Goal: Information Seeking & Learning: Learn about a topic

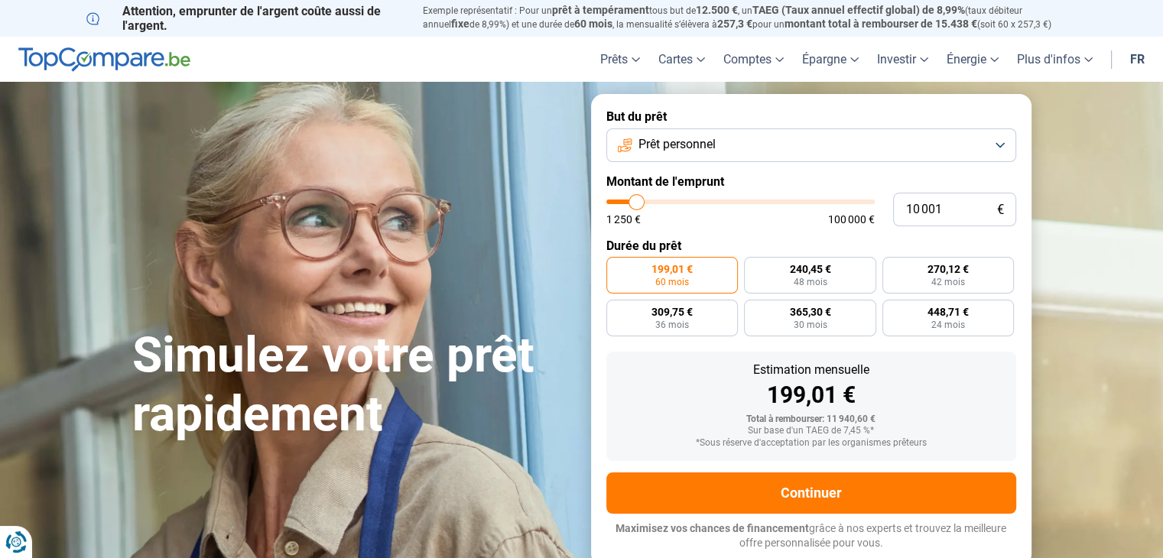
type input "12 000"
type input "12000"
type input "14 250"
type input "14250"
type input "18 250"
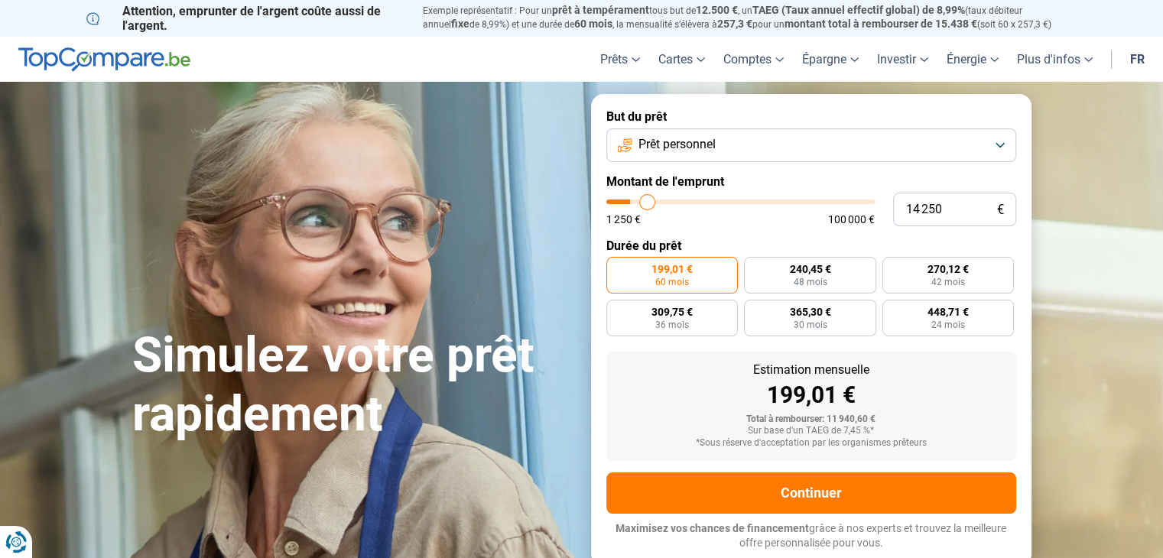
type input "18250"
type input "22 250"
type input "22250"
type input "25 500"
type input "25500"
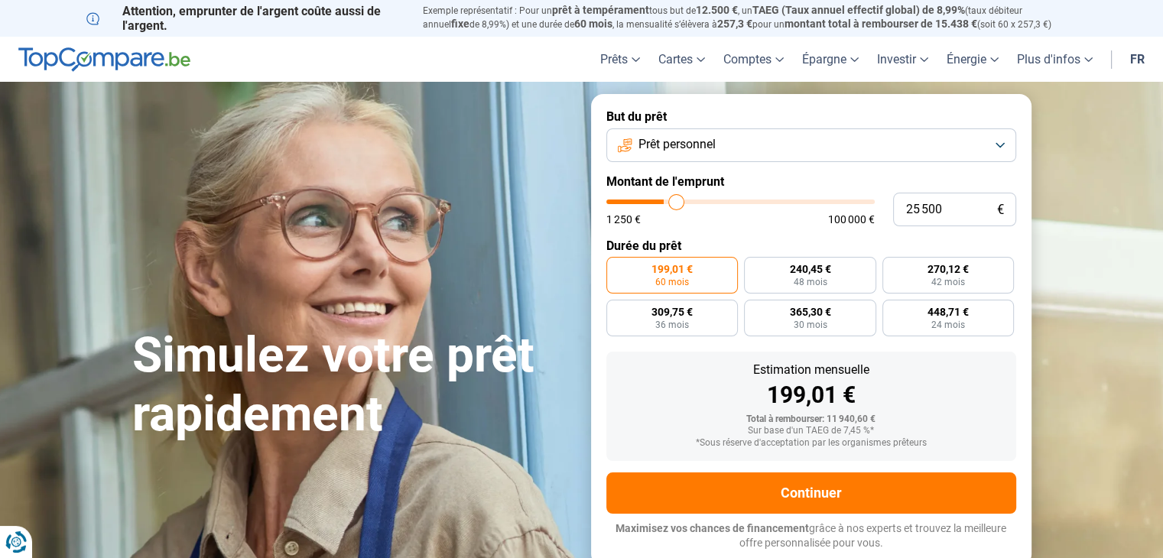
type input "28 000"
type input "28000"
type input "29 250"
type input "29250"
type input "30 500"
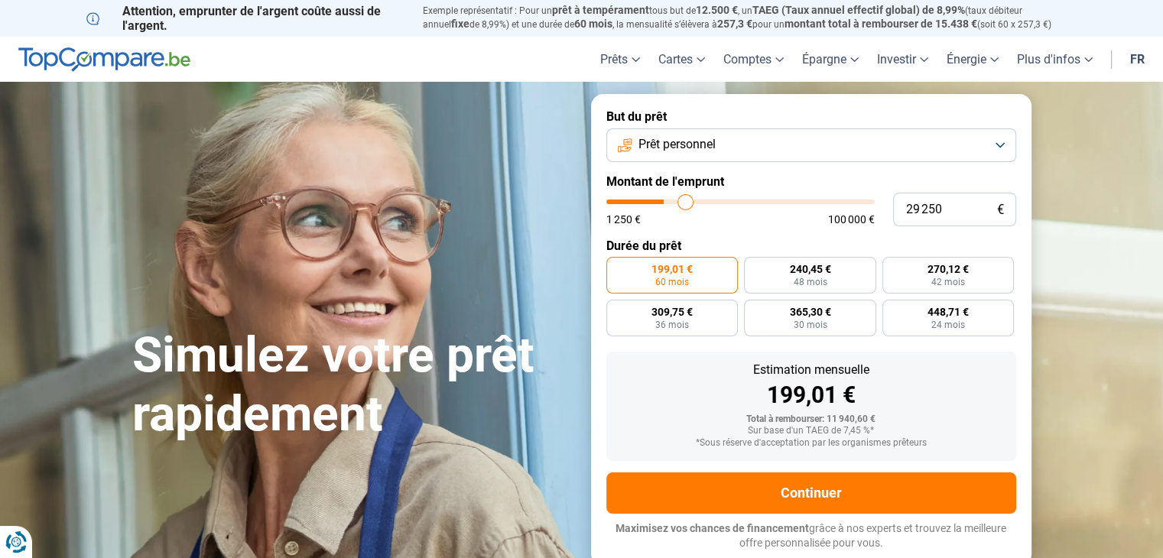
type input "30500"
type input "32 750"
type input "32750"
type input "34 750"
type input "34750"
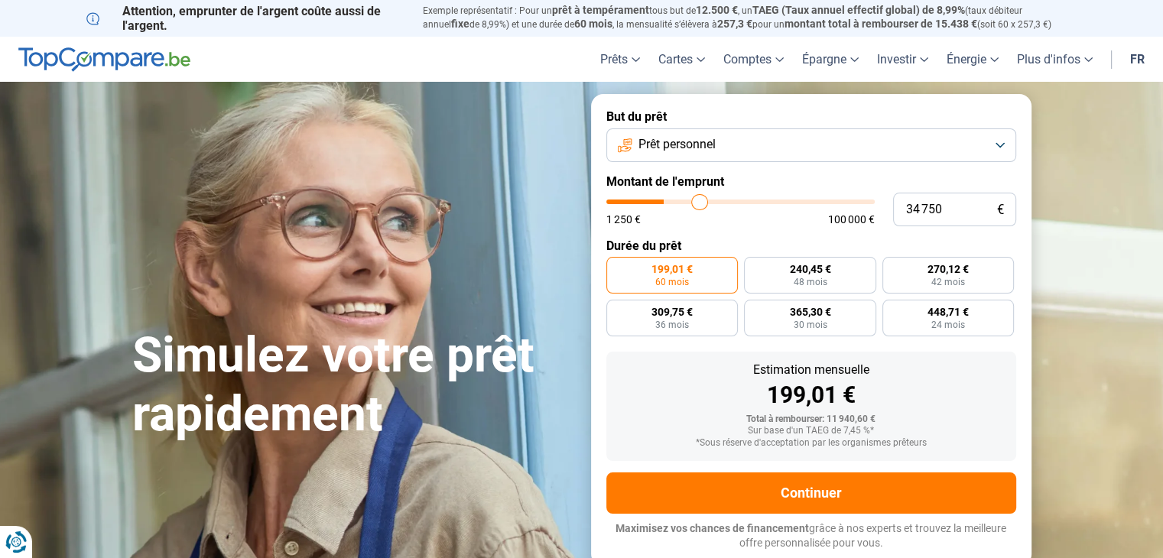
type input "36 250"
type input "36250"
type input "37 500"
type input "37500"
type input "37 750"
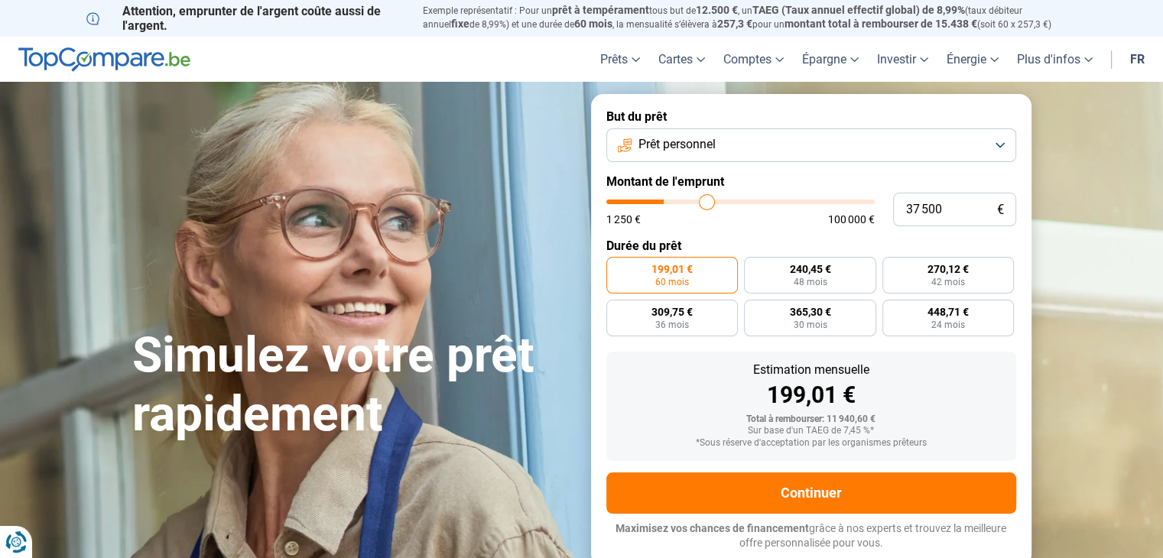
type input "37750"
type input "38 000"
type input "38000"
type input "38 250"
type input "38250"
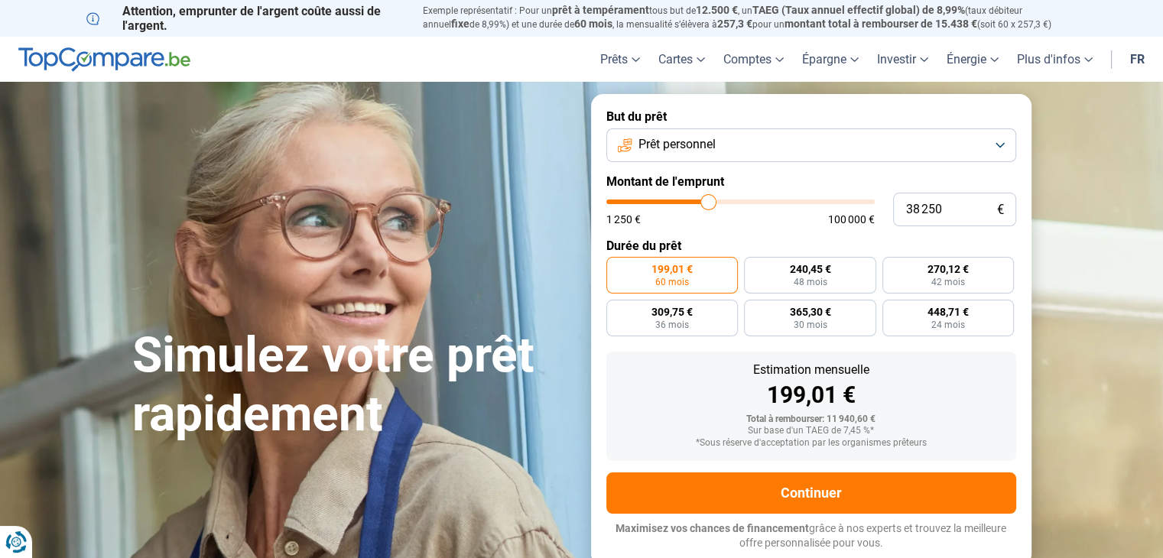
type input "38 750"
type input "38750"
type input "39 750"
type input "39750"
type input "41 250"
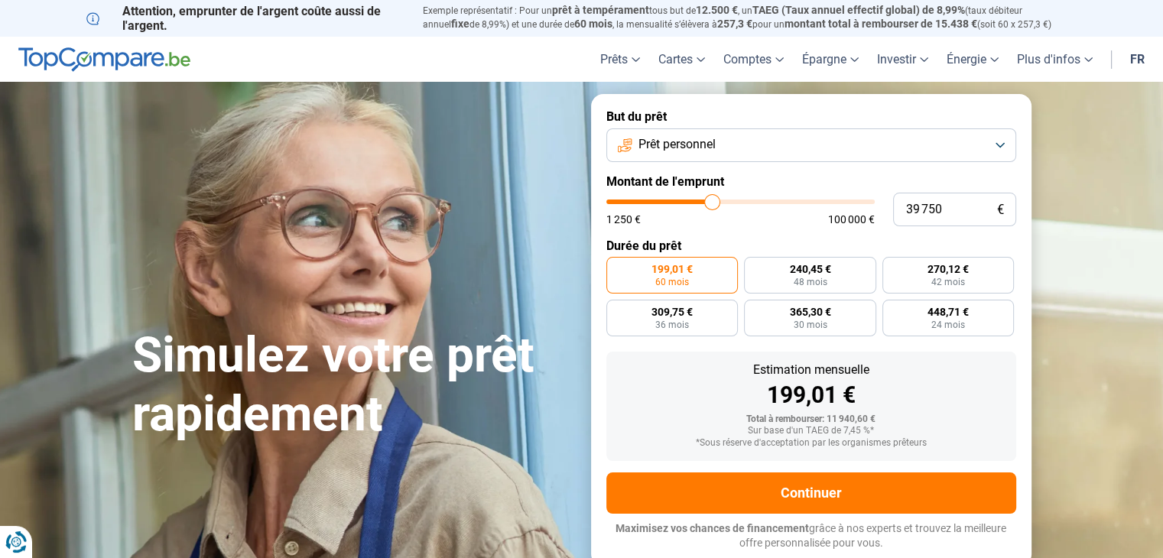
type input "41250"
type input "42 750"
type input "42750"
type input "44 250"
type input "44250"
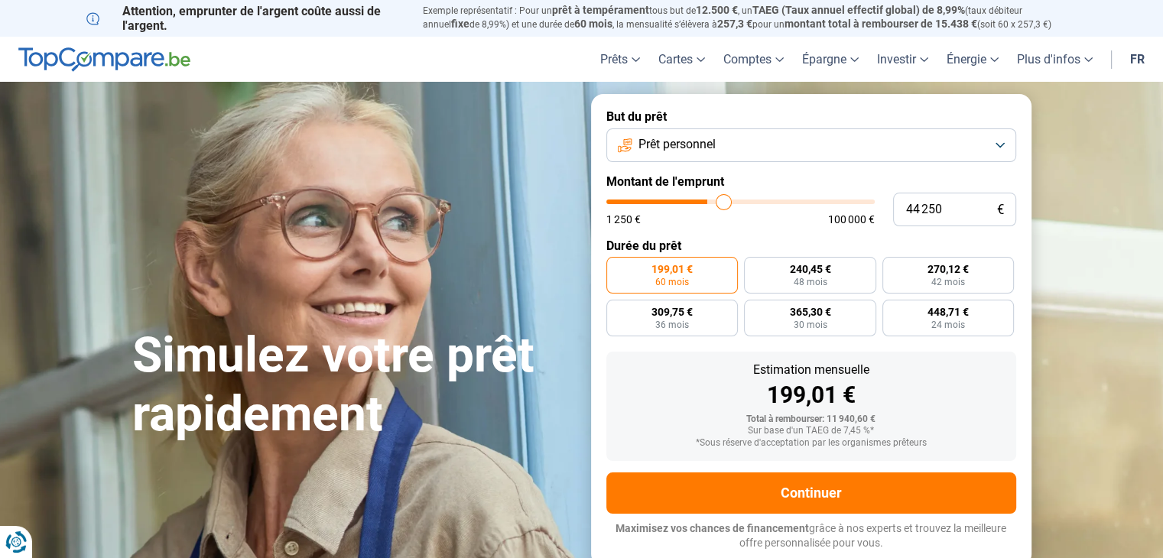
type input "44 750"
type input "44750"
type input "45 000"
type input "45000"
type input "45 250"
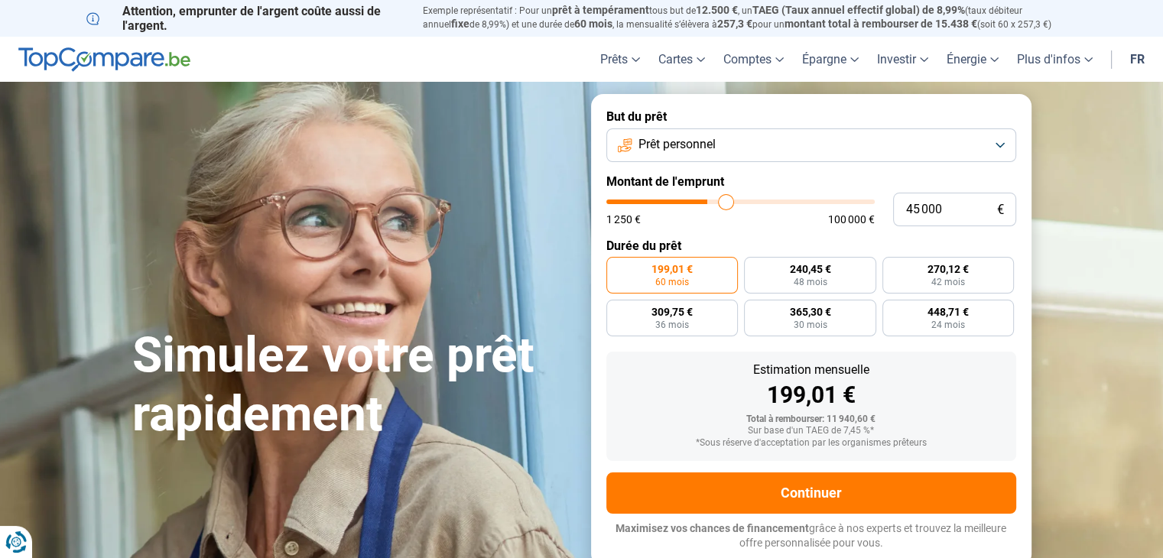
type input "45250"
type input "45 500"
type input "45500"
type input "45 750"
type input "45750"
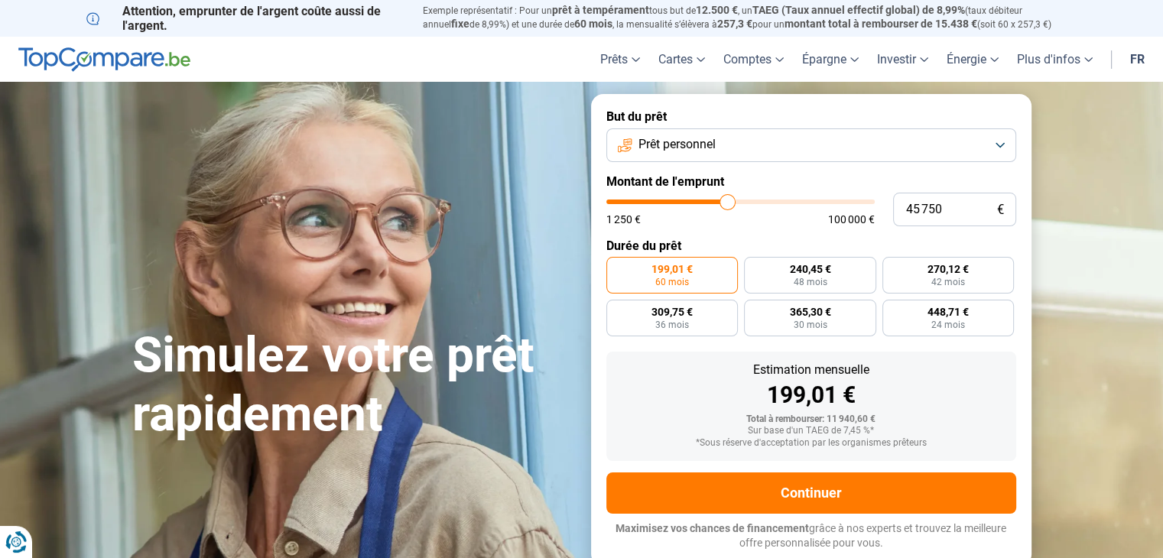
type input "46 000"
type input "46000"
type input "46 250"
type input "46250"
type input "46 750"
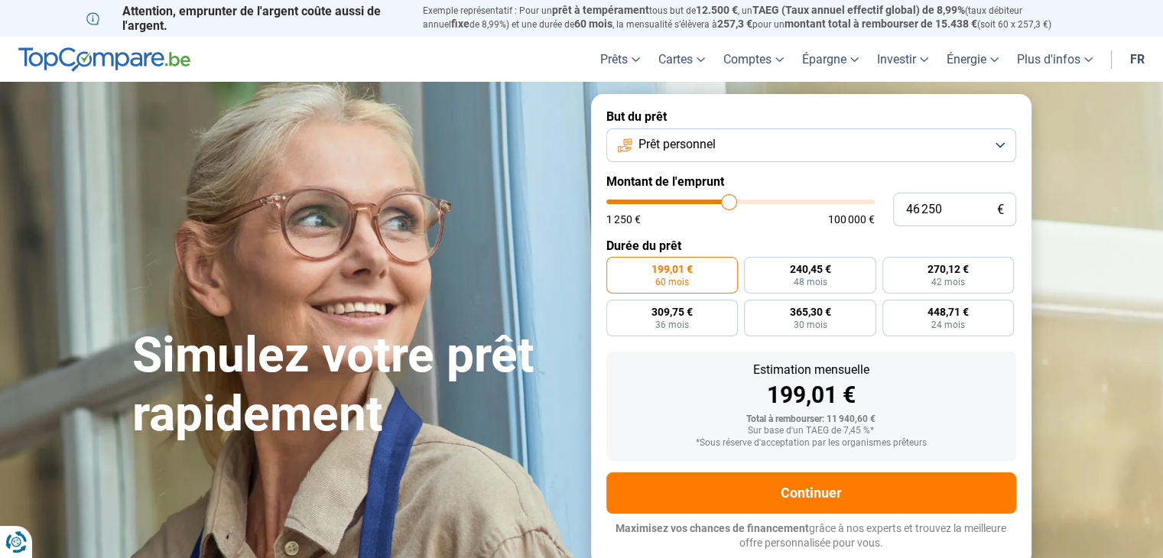
type input "46750"
type input "48 000"
type input "48000"
type input "48 500"
type input "48500"
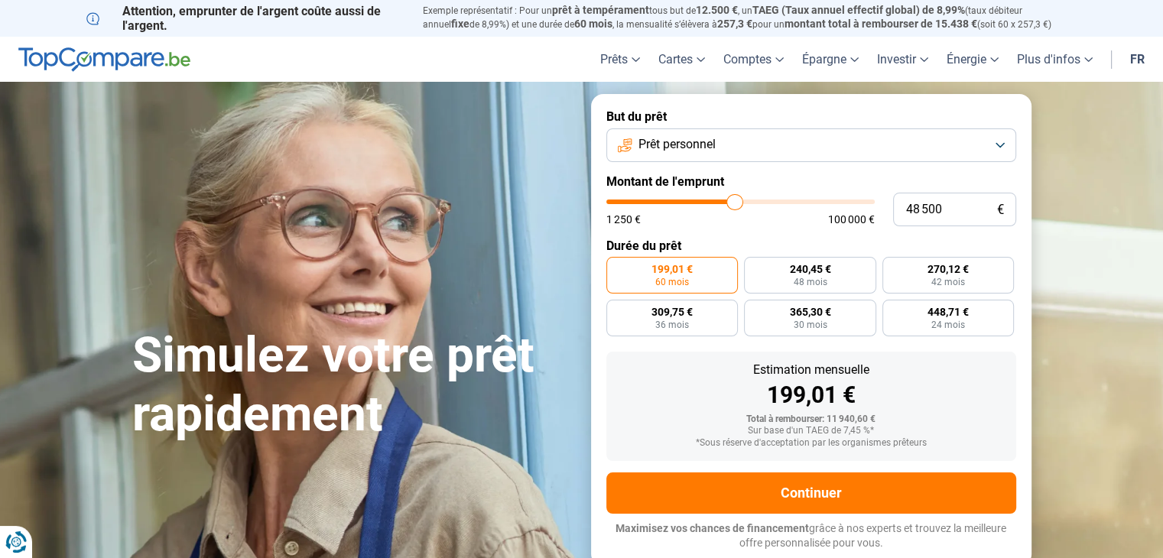
type input "49 500"
type input "49500"
type input "50 250"
type input "50250"
type input "50 750"
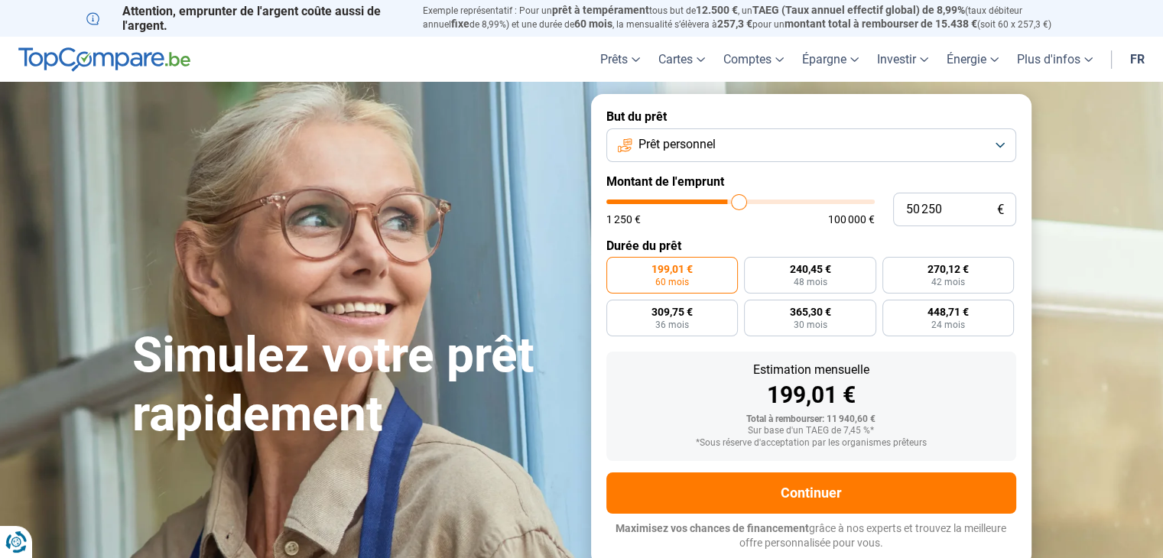
type input "50750"
type input "51 000"
type input "51000"
type input "51 750"
type input "51750"
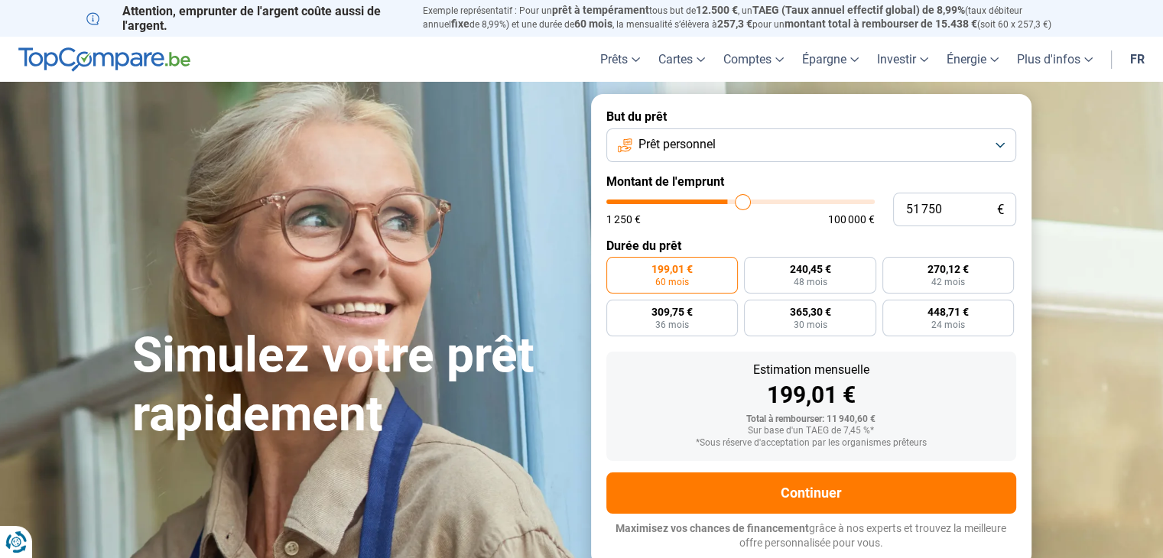
type input "53 000"
type input "53000"
type input "55 750"
type input "55750"
type input "56 750"
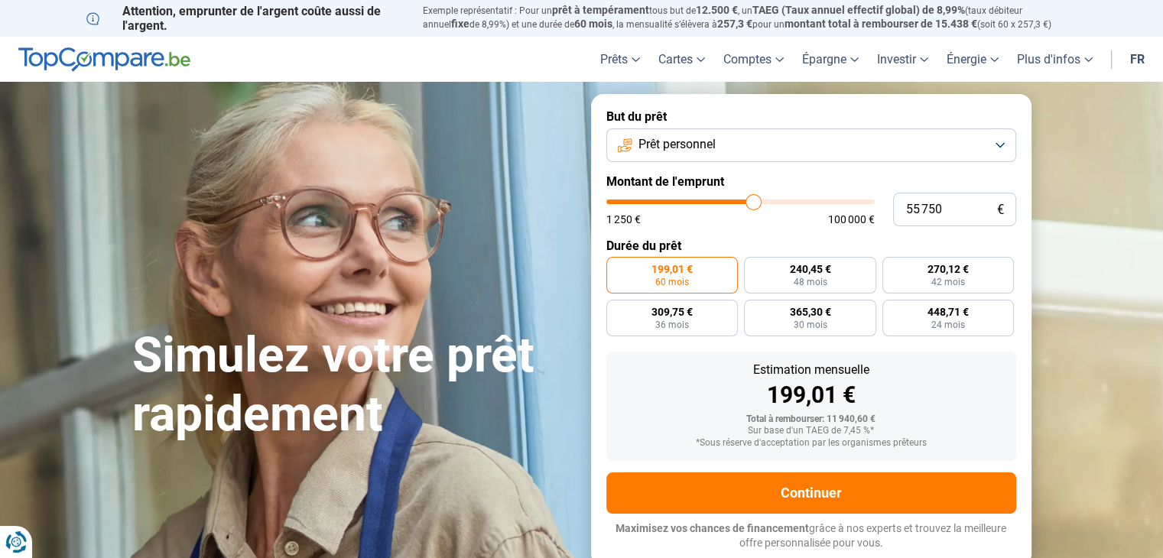
type input "56750"
type input "57 500"
type input "57500"
type input "58 500"
type input "58500"
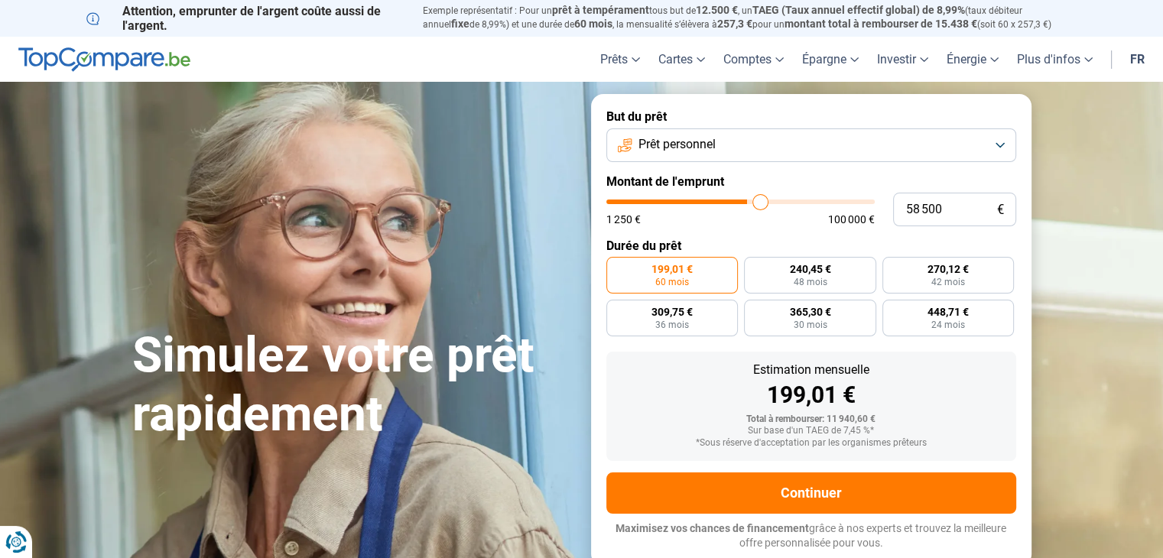
type input "59 500"
type input "59500"
type input "59 750"
type input "59750"
type input "60 250"
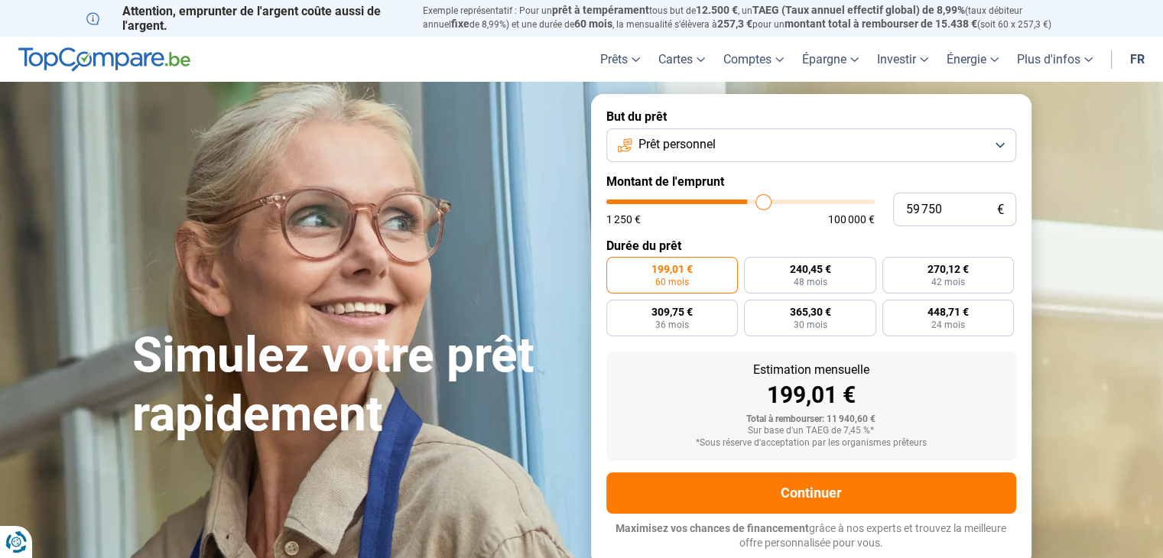
type input "60250"
type input "60 500"
type input "60500"
type input "60 750"
type input "60750"
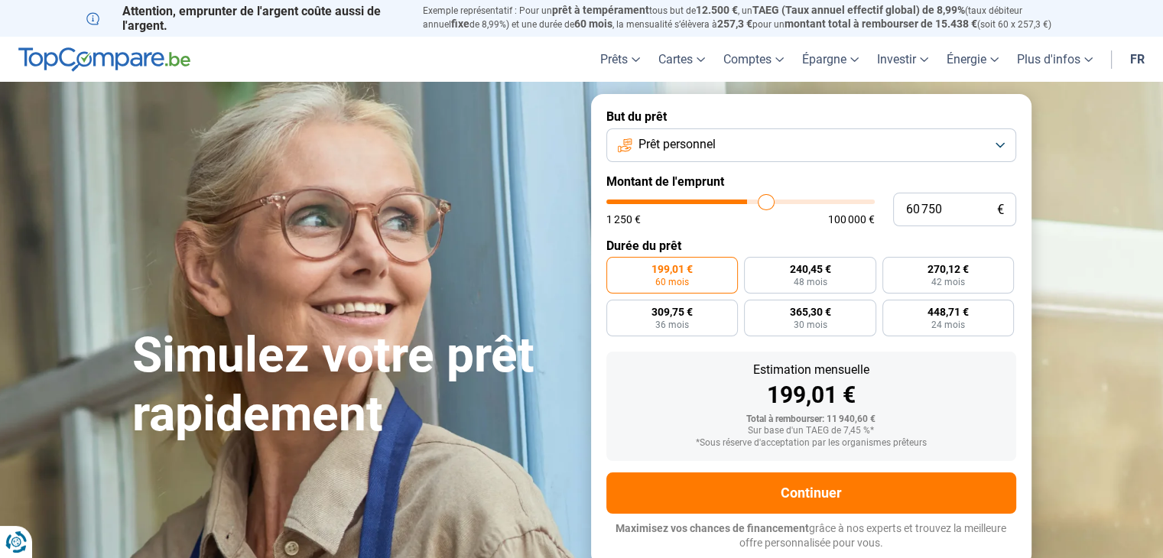
type input "61 000"
type input "61000"
type input "61 500"
type input "61500"
type input "62 750"
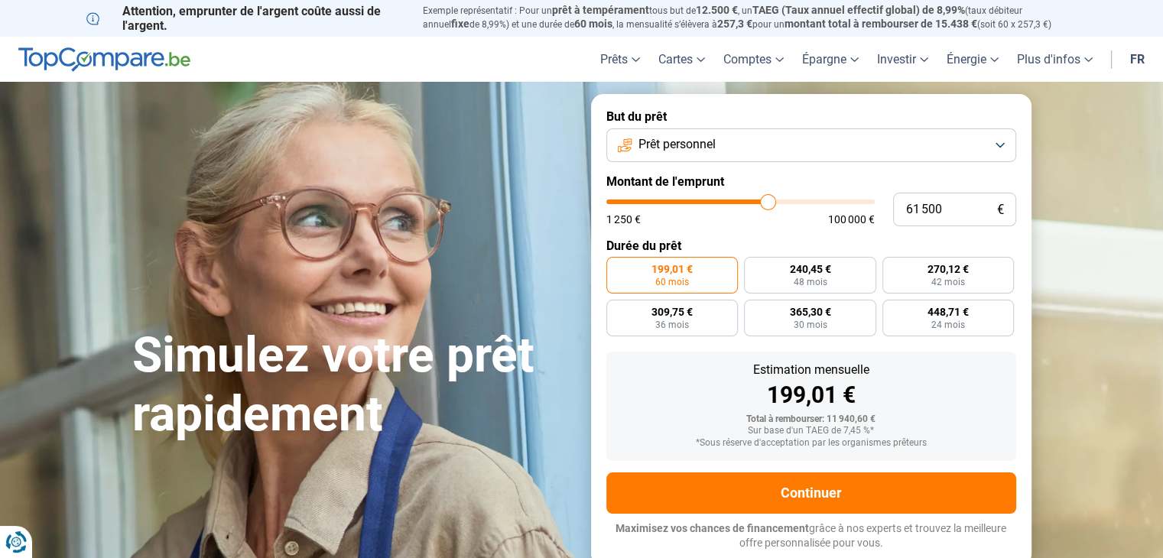
type input "62750"
type input "63 500"
type input "63500"
type input "63 750"
type input "63750"
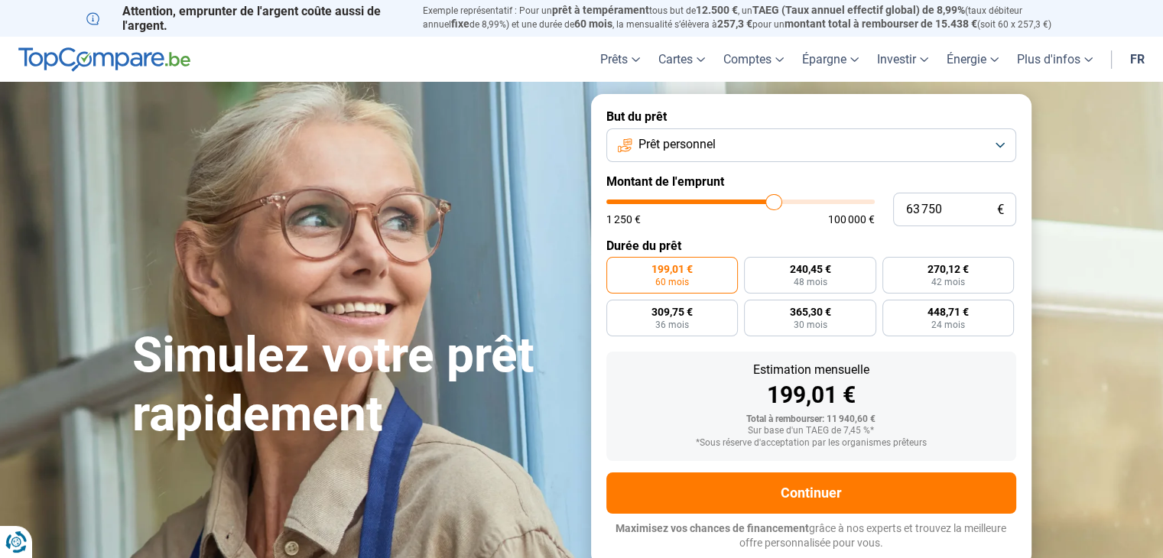
type input "64 000"
type input "64000"
type input "64 250"
type input "64250"
type input "64 500"
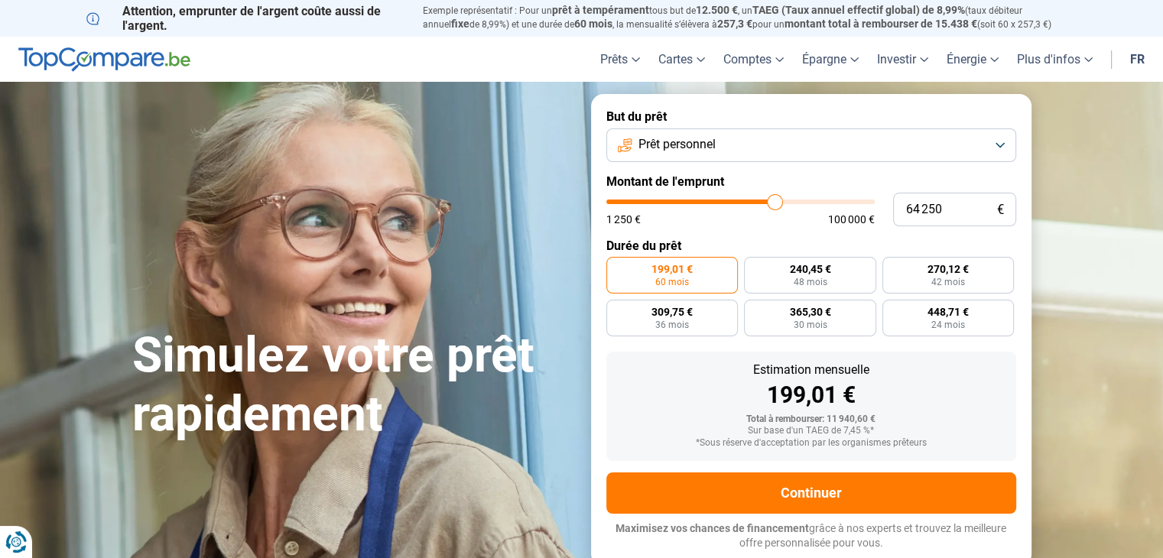
type input "64500"
type input "64 750"
type input "64750"
type input "65 000"
type input "65000"
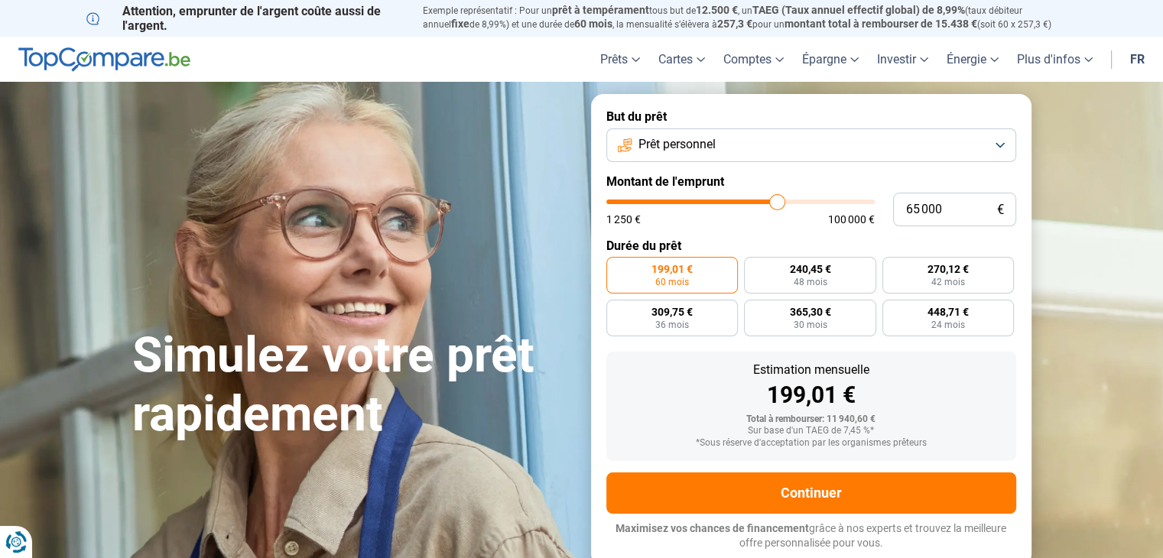
type input "65 500"
type input "65500"
type input "66 250"
type input "66250"
type input "66 500"
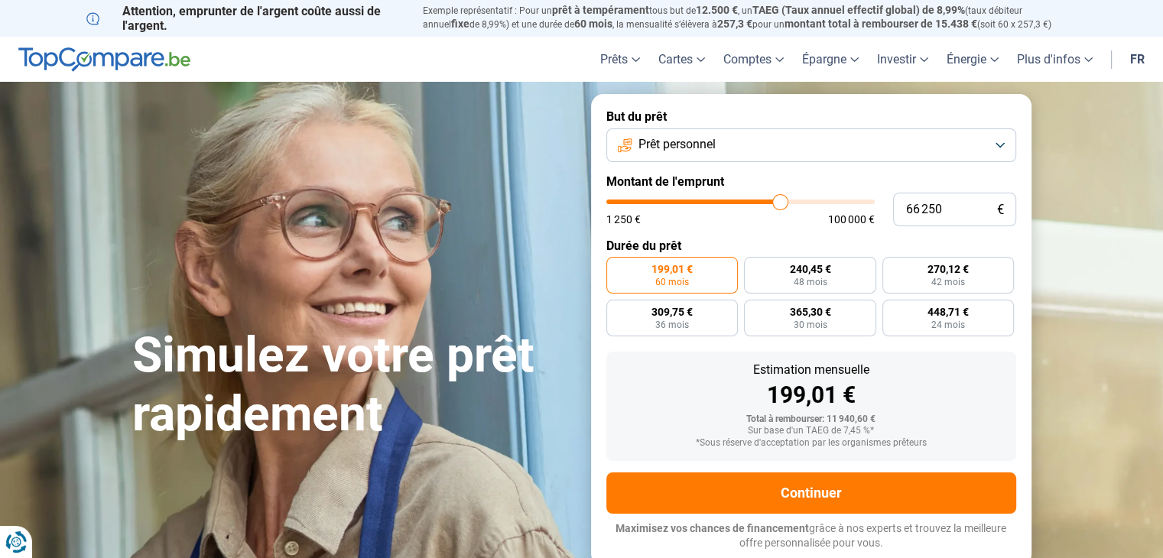
type input "66500"
type input "66 750"
type input "66750"
type input "67 000"
type input "67000"
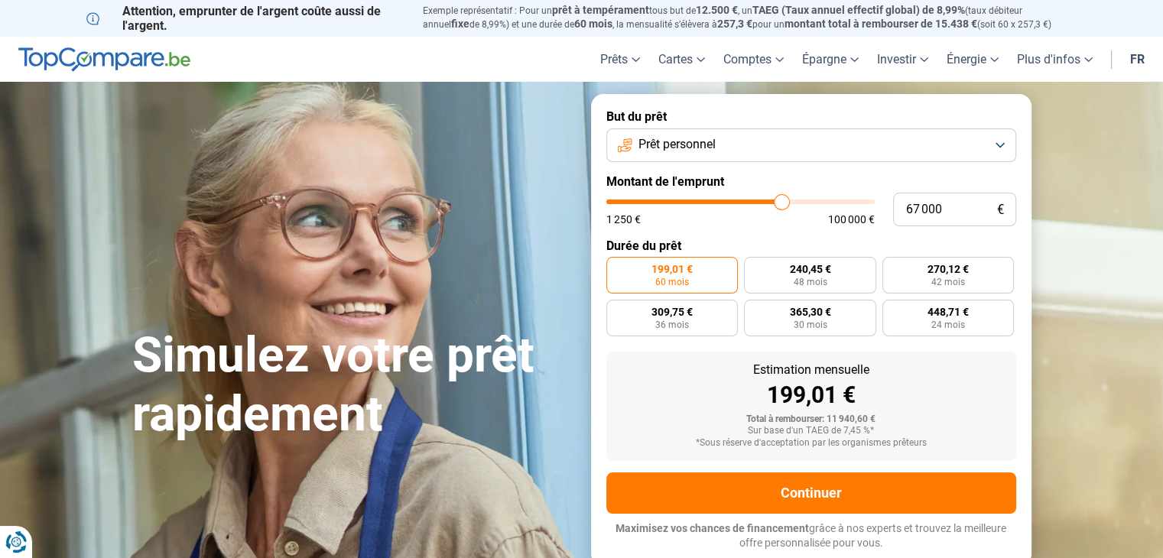
type input "67 250"
type input "67250"
type input "67 500"
type input "67500"
type input "67 750"
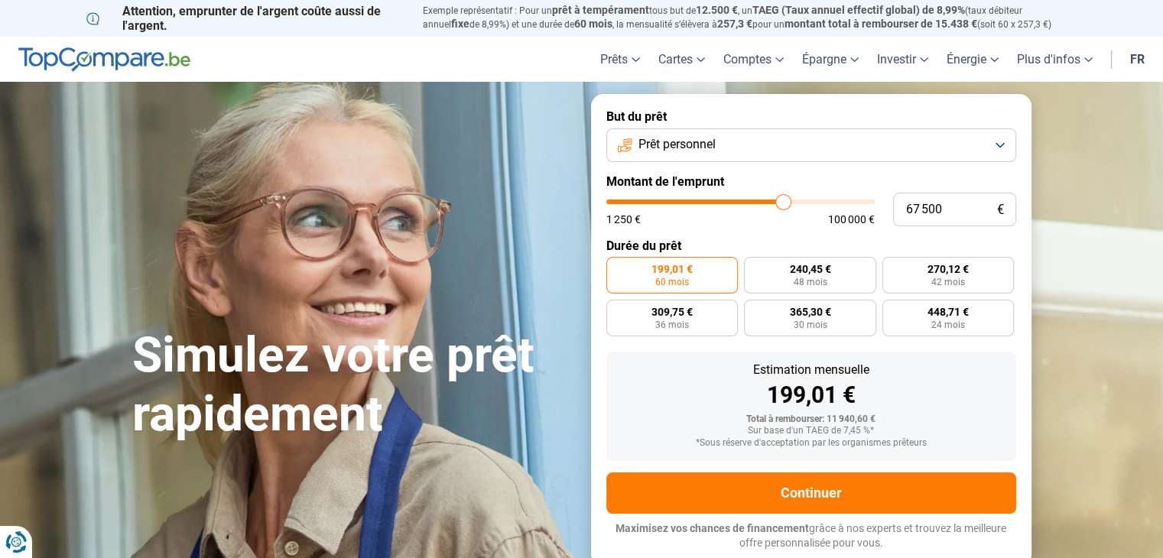
type input "67750"
type input "68 000"
type input "68000"
type input "68 250"
type input "68250"
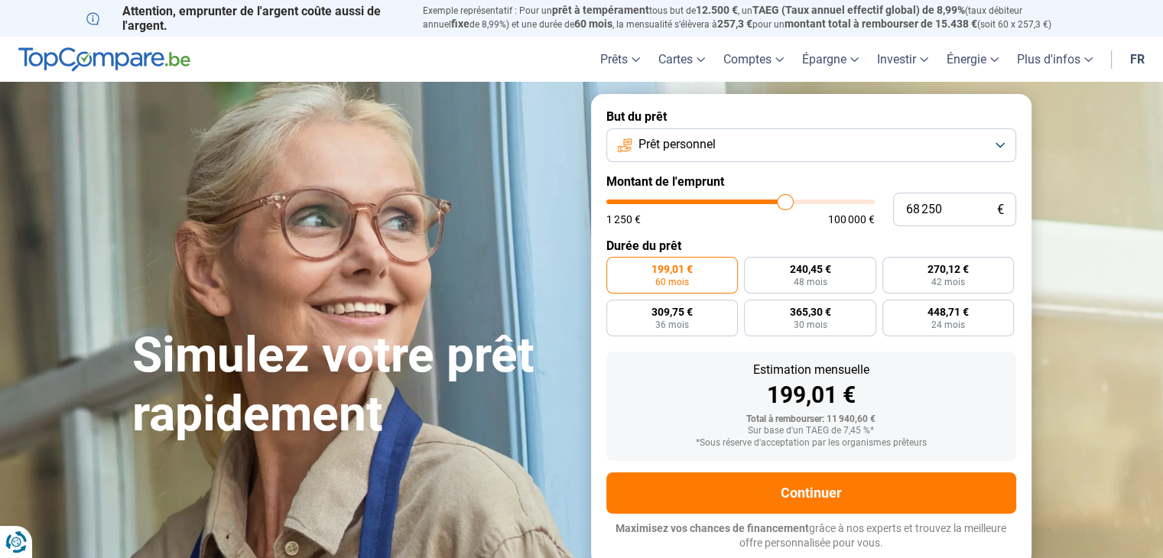
type input "68 500"
type input "68500"
type input "68 750"
type input "68750"
type input "69 000"
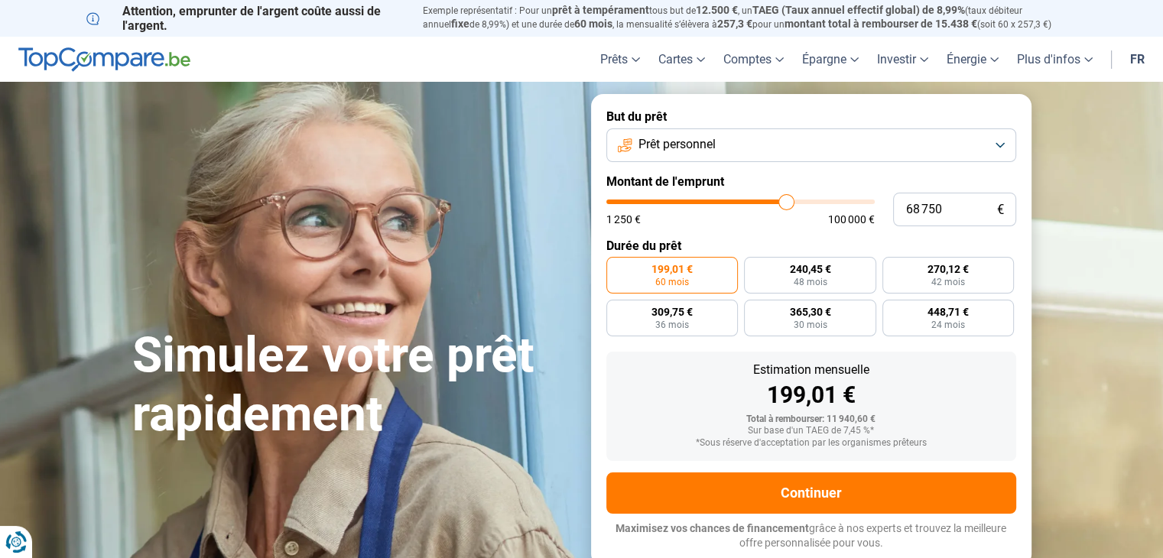
type input "69000"
type input "69 250"
type input "69250"
type input "69 500"
type input "69500"
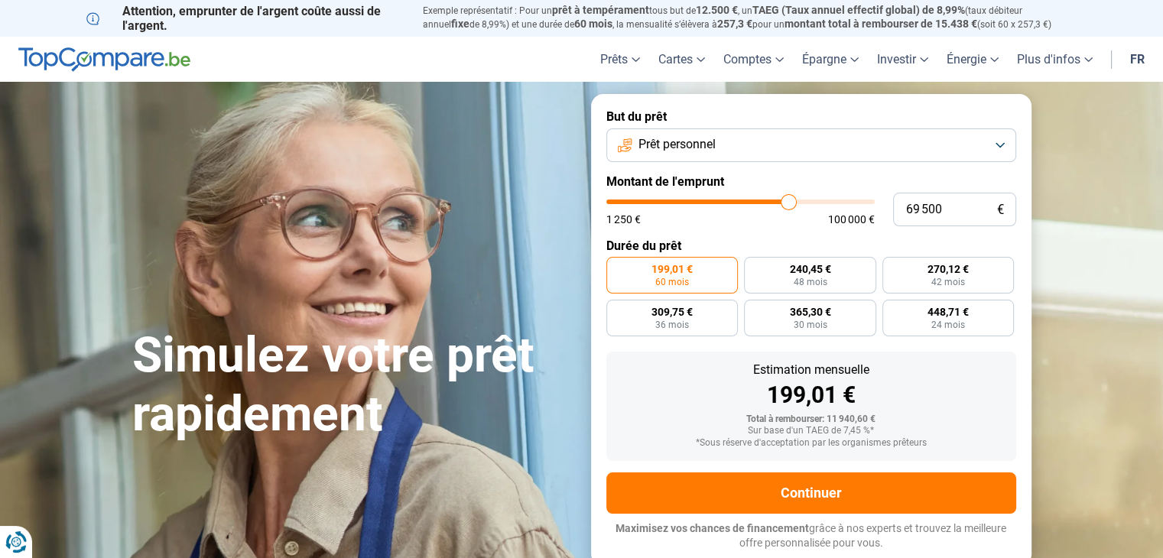
type input "69 750"
type input "69750"
type input "70 500"
type input "70500"
type input "71 500"
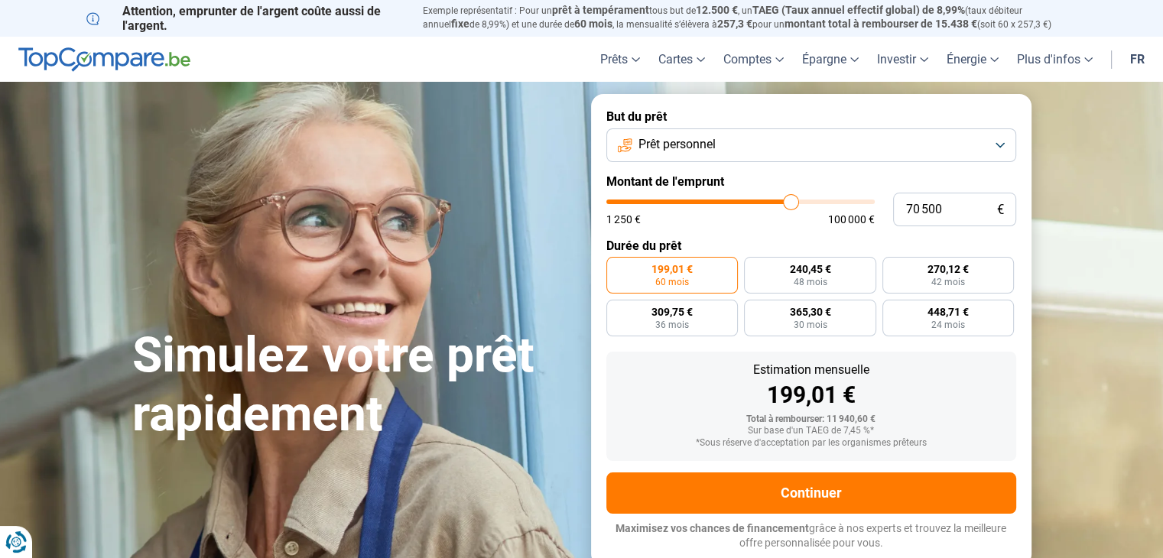
type input "71500"
type input "73 000"
type input "73000"
type input "73 750"
type input "73750"
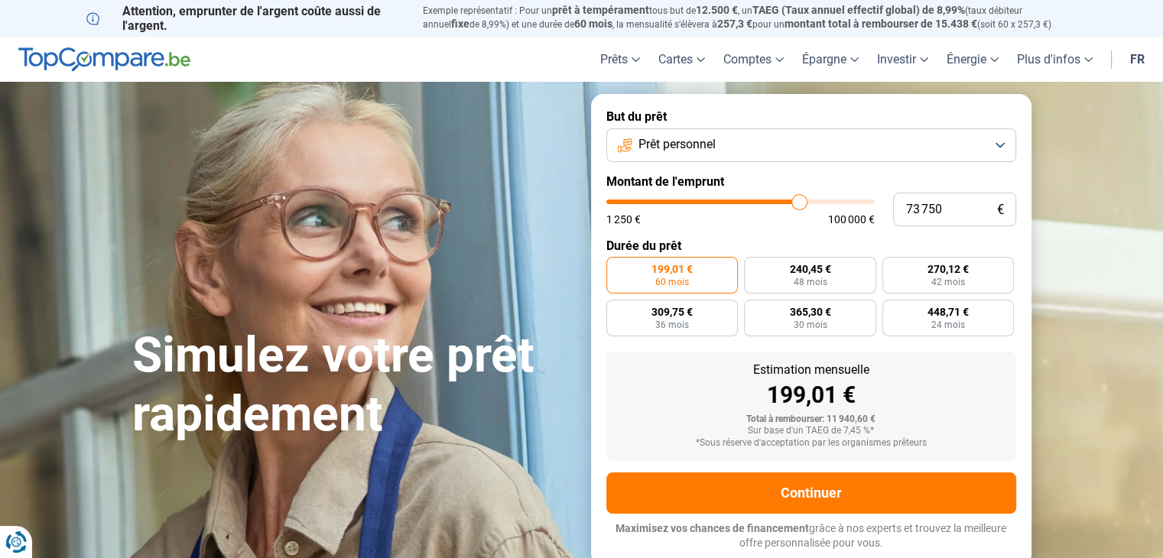
type input "74 000"
type input "74000"
type input "74 250"
type input "74250"
type input "74 000"
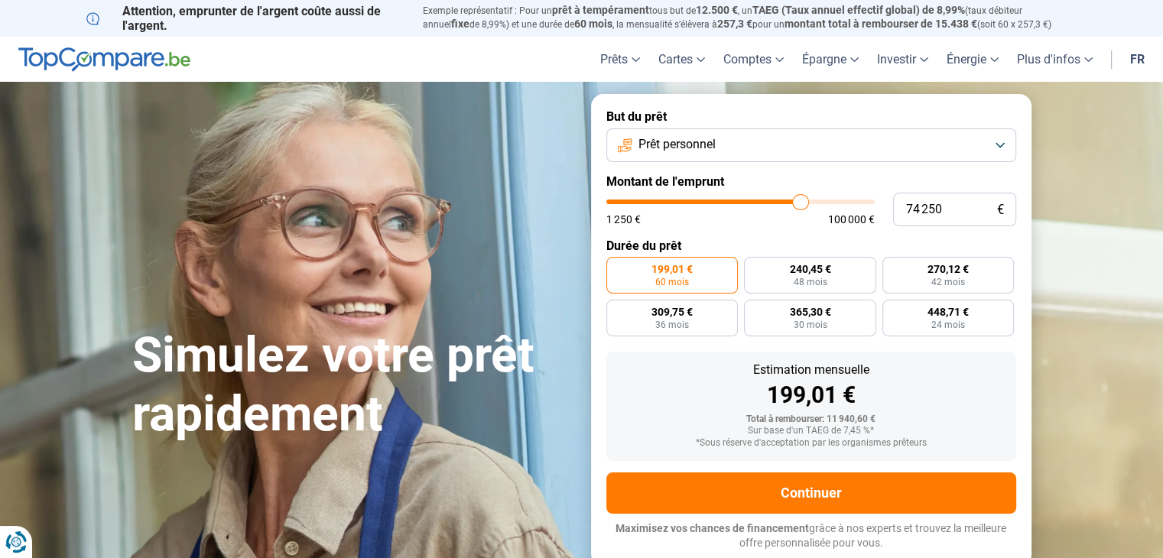
type input "74000"
type input "73 500"
type input "73500"
type input "73 250"
type input "73250"
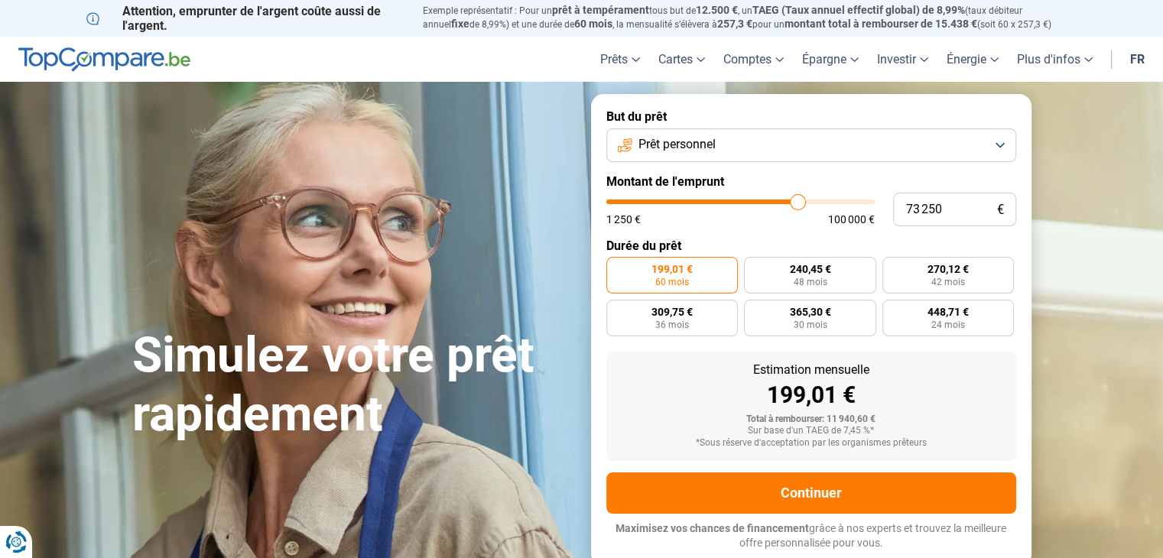
type input "73 000"
type input "73000"
type input "72 750"
type input "72750"
type input "72 500"
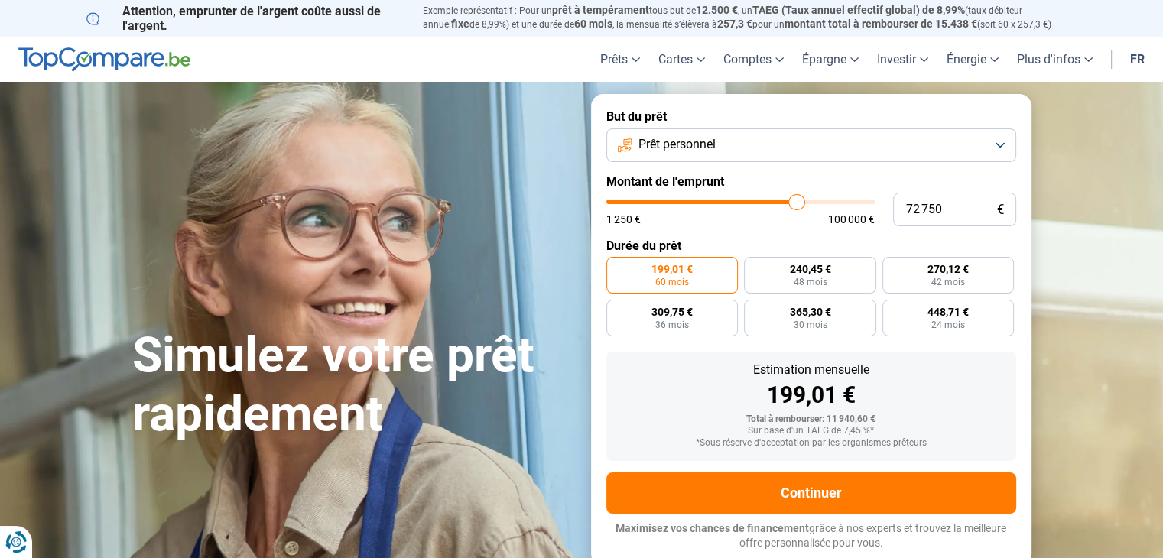
type input "72500"
type input "72 750"
type input "72750"
type input "73 000"
type input "73000"
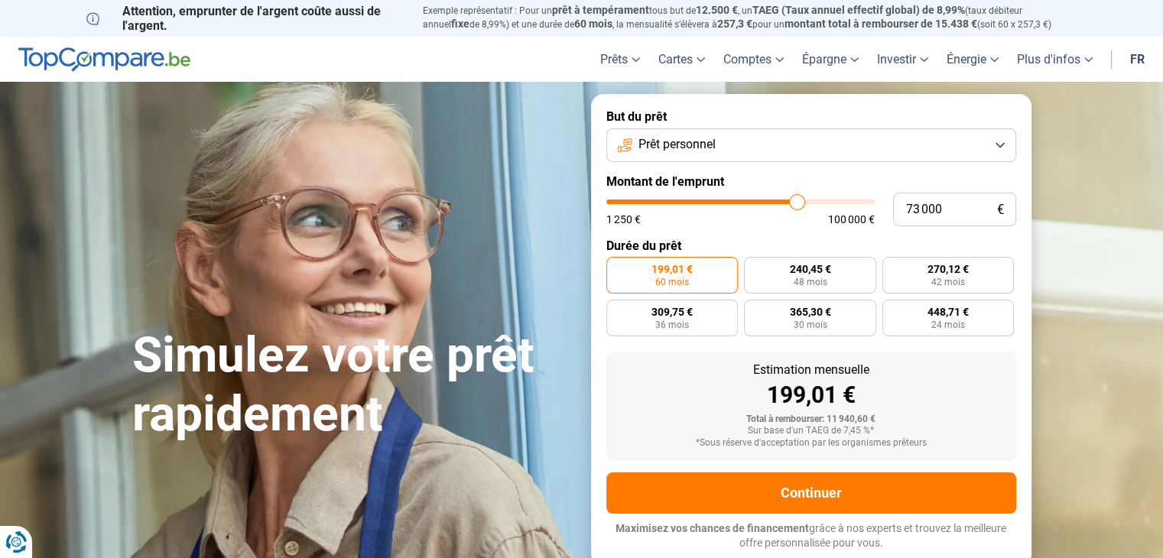
type input "73 250"
type input "73250"
type input "73 750"
type input "73750"
type input "74 000"
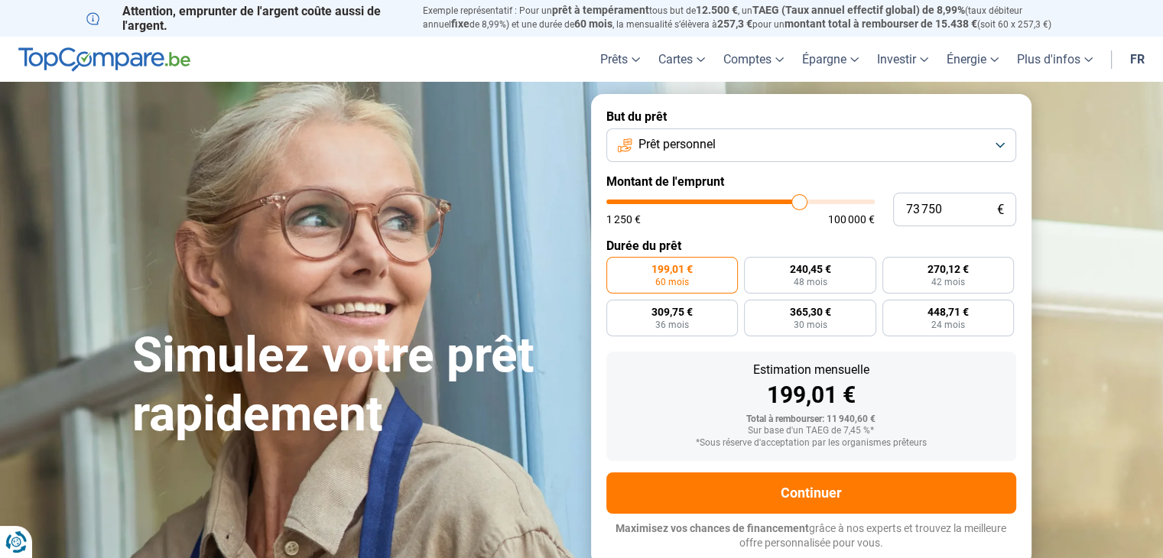
type input "74000"
type input "74 250"
type input "74250"
type input "74 500"
type input "74500"
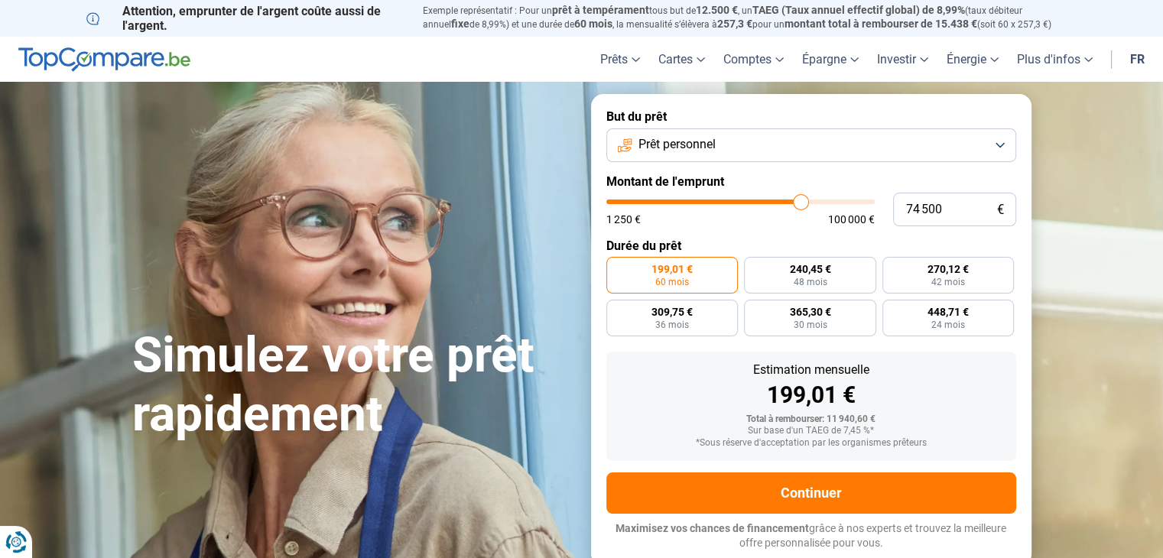
type input "74 750"
type input "74750"
type input "75 000"
type input "75000"
type input "75 250"
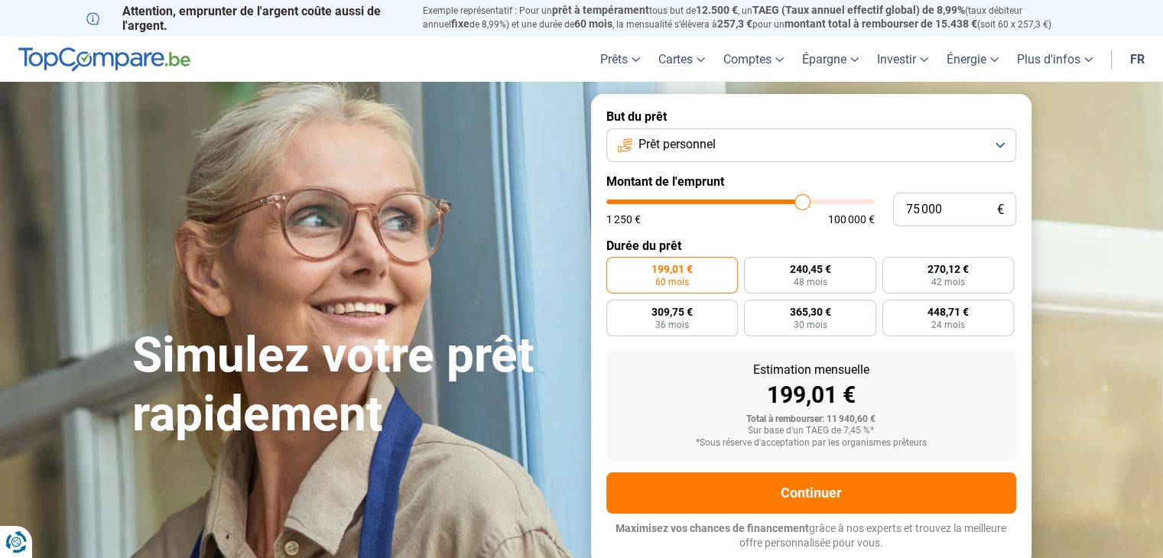
type input "75250"
type input "75 500"
type input "75500"
type input "75 250"
type input "75250"
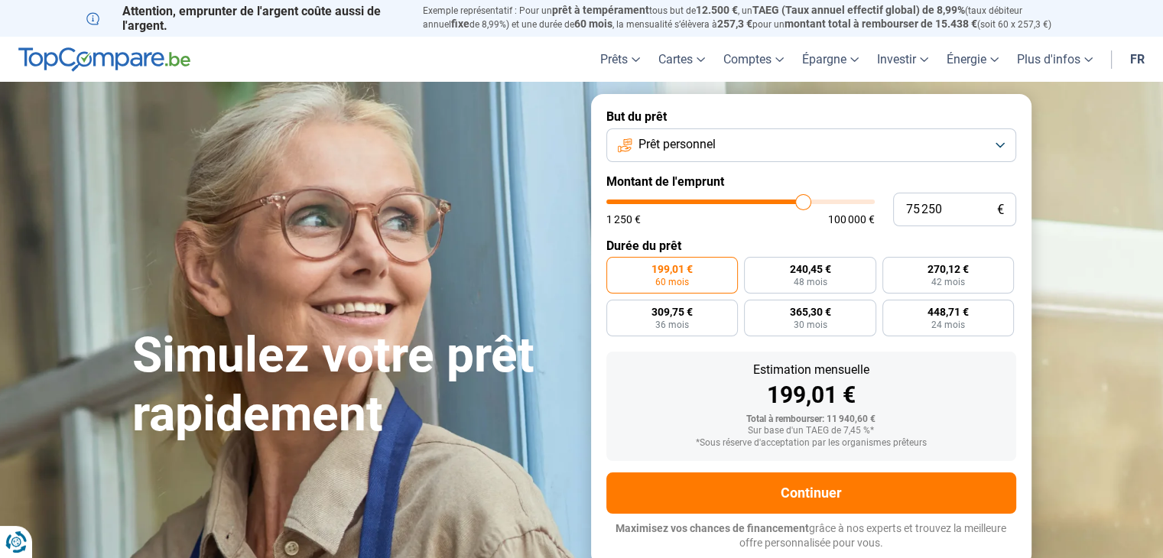
type input "75 000"
drag, startPoint x: 639, startPoint y: 200, endPoint x: 802, endPoint y: 216, distance: 162.9
type input "74750"
click at [802, 204] on input "range" at bounding box center [741, 202] width 268 height 5
type input "74 750"
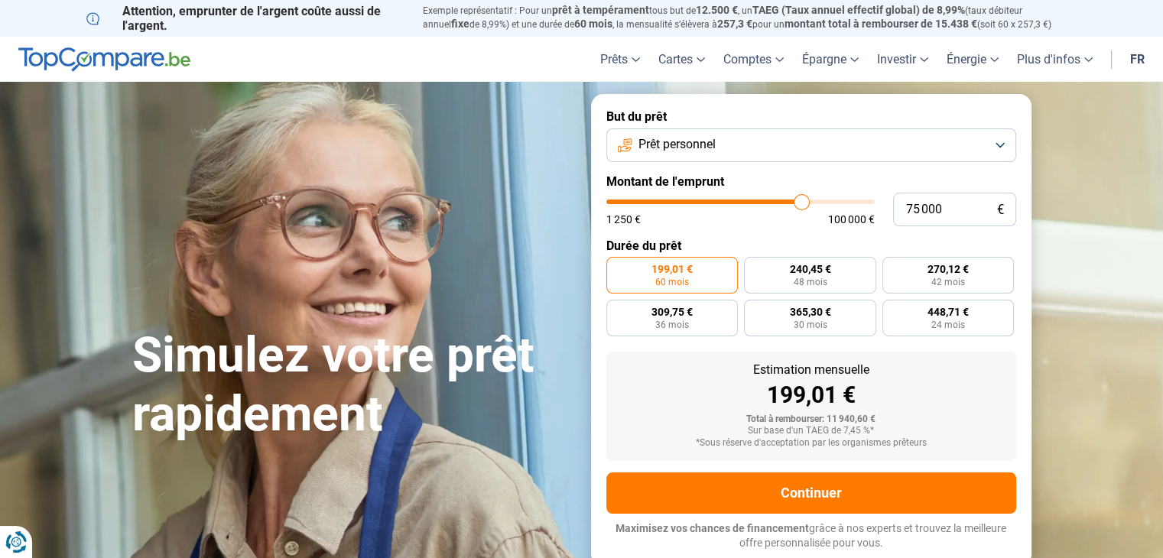
radio input "false"
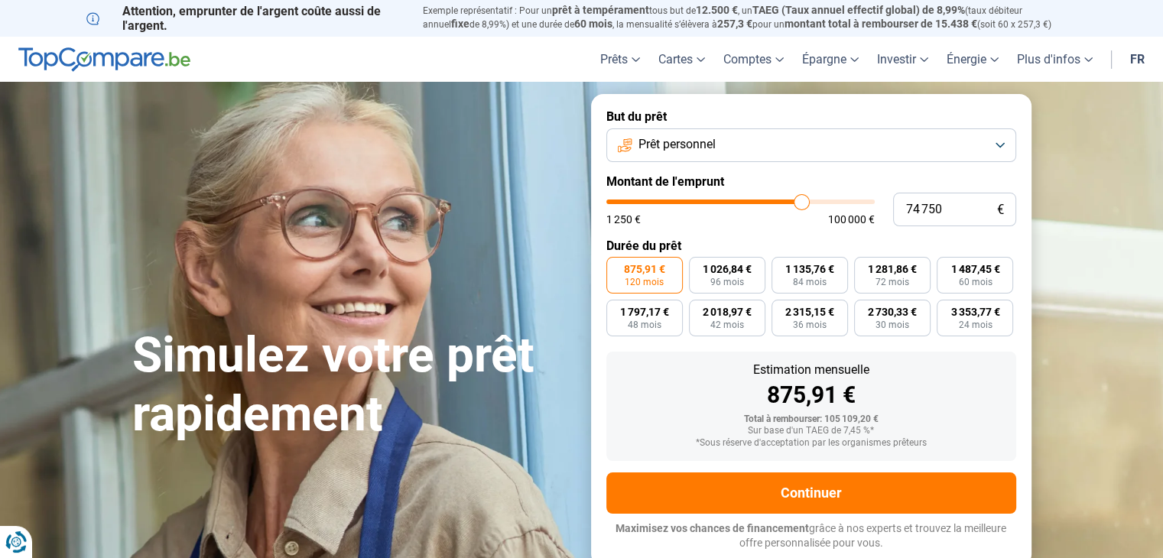
click at [973, 129] on button "Prêt personnel" at bounding box center [812, 146] width 410 height 34
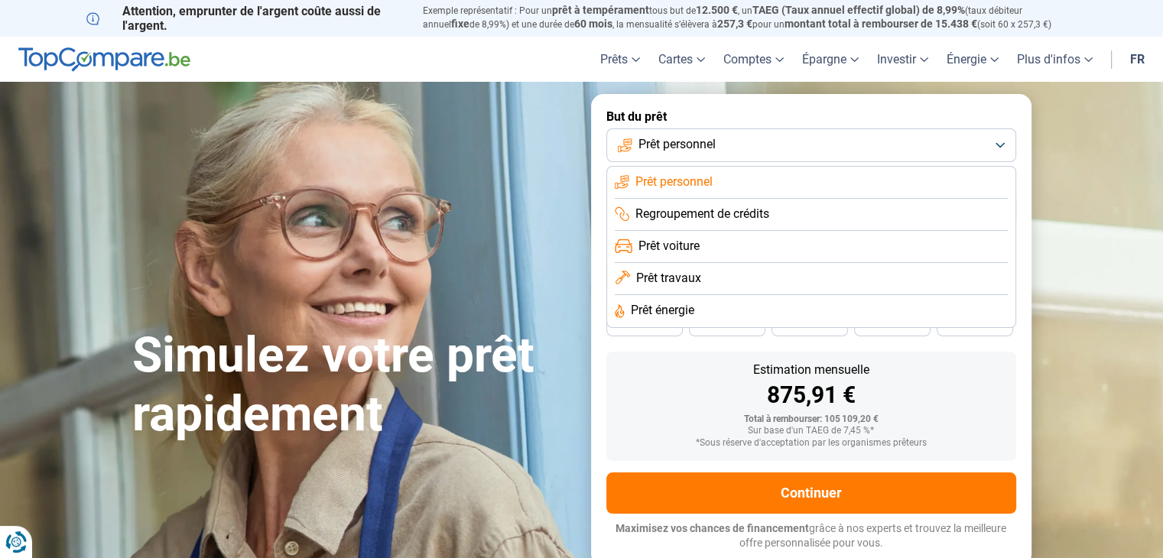
click at [994, 126] on form "But du prêt Prêt personnel Prêt personnel Regroupement de crédits Prêt voiture …" at bounding box center [811, 330] width 441 height 472
